Goal: Task Accomplishment & Management: Manage account settings

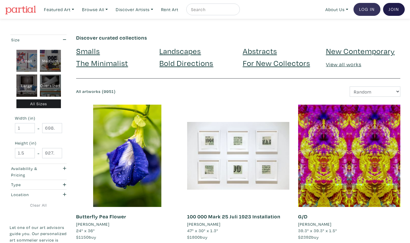
click at [368, 9] on link "Log In" at bounding box center [367, 9] width 27 height 13
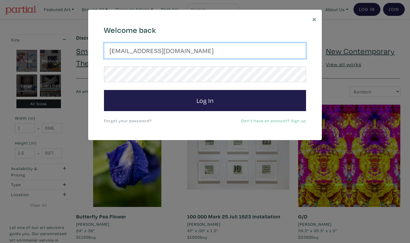
type input "nancybennettca@gmail.com"
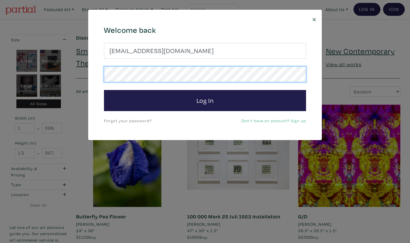
click at [205, 100] on button "Log In" at bounding box center [205, 100] width 202 height 21
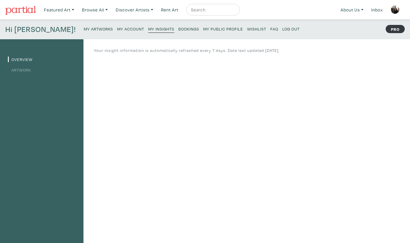
click at [25, 68] on link "Artwork" at bounding box center [19, 70] width 23 height 6
click at [84, 27] on small "My Artworks" at bounding box center [98, 29] width 29 height 6
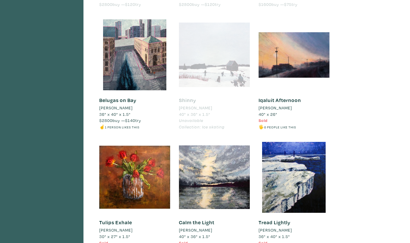
scroll to position [1283, 0]
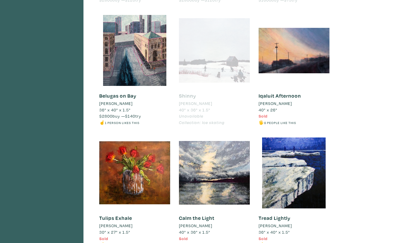
click at [198, 40] on div at bounding box center [214, 50] width 71 height 71
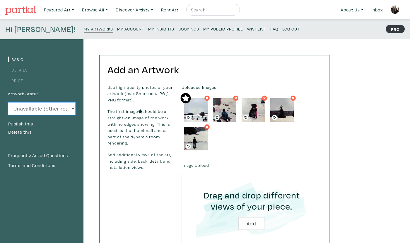
select select "1"
click at [84, 29] on small "My Artworks" at bounding box center [98, 29] width 29 height 6
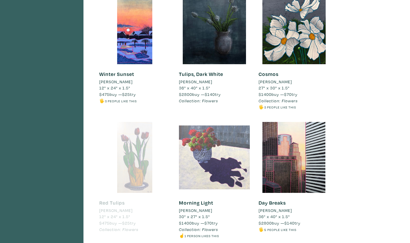
scroll to position [428, 0]
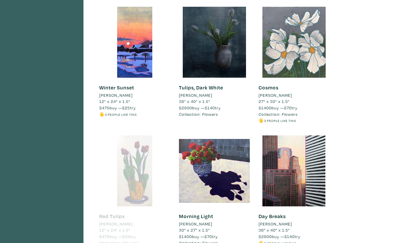
click at [292, 48] on div at bounding box center [294, 42] width 71 height 71
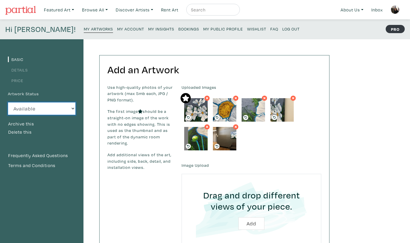
select select "0"
click at [84, 28] on small "My Artworks" at bounding box center [98, 29] width 29 height 6
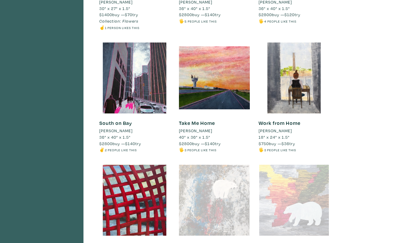
scroll to position [643, 0]
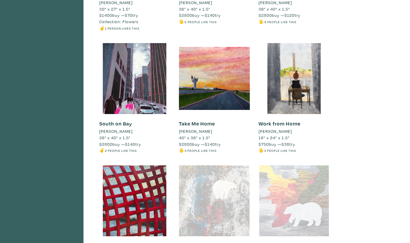
click at [273, 120] on link "Work from Home" at bounding box center [280, 123] width 42 height 7
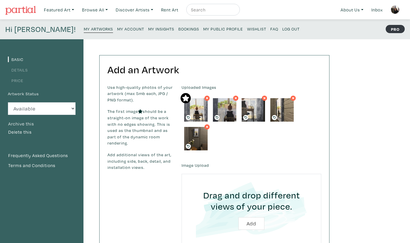
click at [31, 124] on button "Archive this" at bounding box center [21, 124] width 26 height 8
click at [84, 28] on small "My Artworks" at bounding box center [98, 29] width 29 height 6
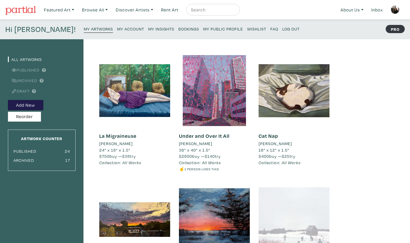
click at [84, 31] on small "My Artworks" at bounding box center [98, 29] width 29 height 6
click at [148, 28] on small "My Insights" at bounding box center [161, 29] width 26 height 6
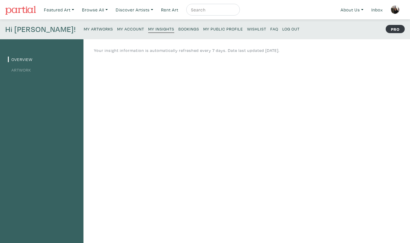
click at [28, 71] on link "Artwork" at bounding box center [19, 70] width 23 height 6
click at [84, 27] on small "My Artworks" at bounding box center [98, 29] width 29 height 6
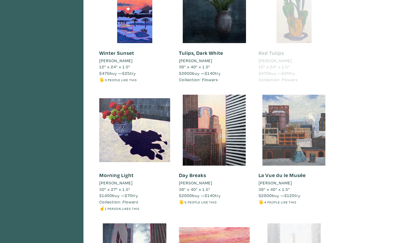
scroll to position [460, 0]
